Goal: Register for event/course

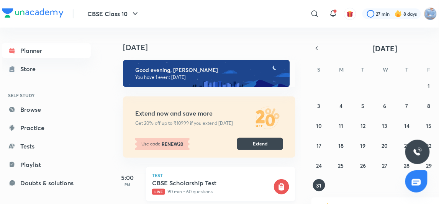
click at [179, 185] on h5 "CBSE Scholarship Test" at bounding box center [212, 183] width 120 height 8
